Goal: Task Accomplishment & Management: Use online tool/utility

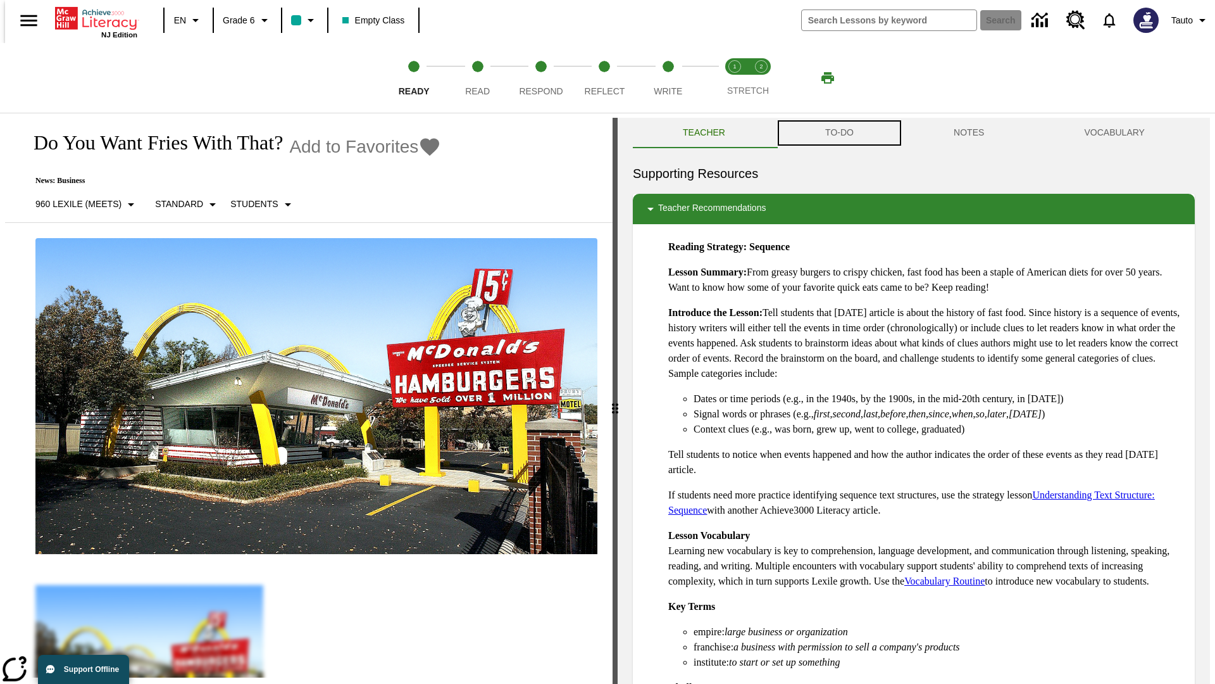
click at [839, 133] on button "TO-DO" at bounding box center [839, 133] width 128 height 30
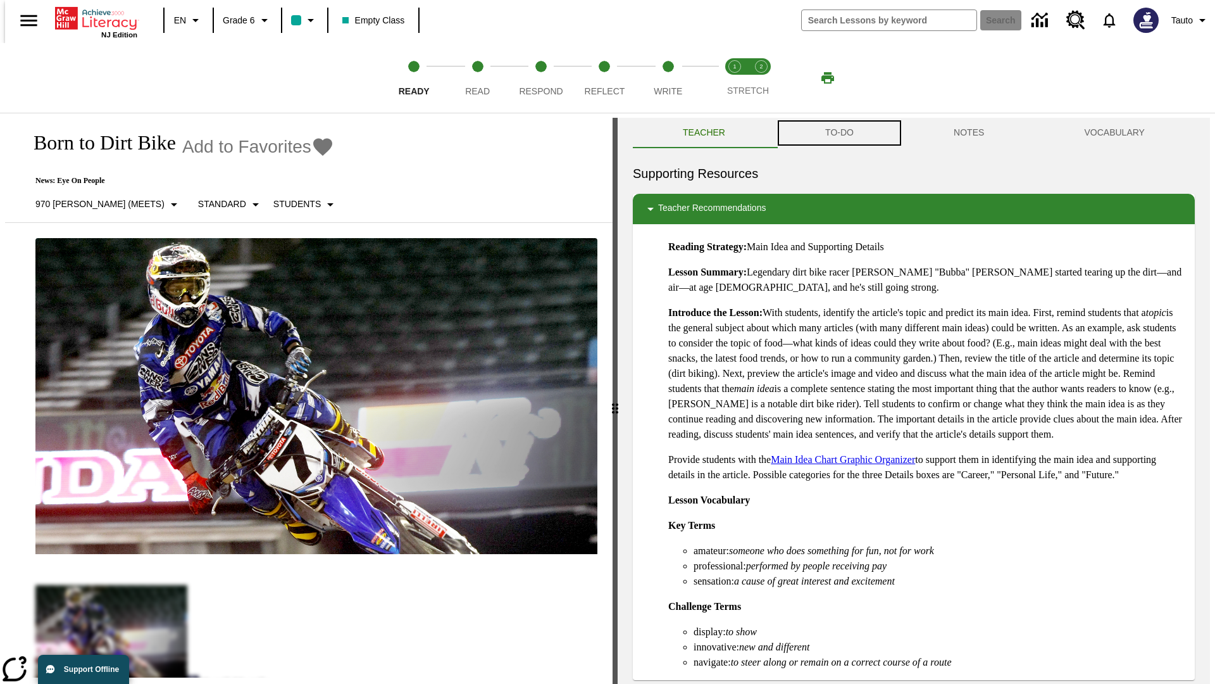
click at [839, 133] on button "TO-DO" at bounding box center [839, 133] width 128 height 30
